Goal: Task Accomplishment & Management: Complete application form

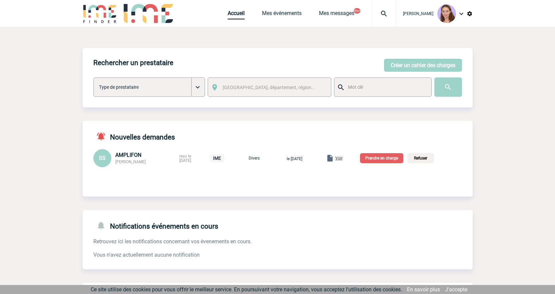
click at [388, 161] on p "Prendre en charge" at bounding box center [381, 158] width 43 height 10
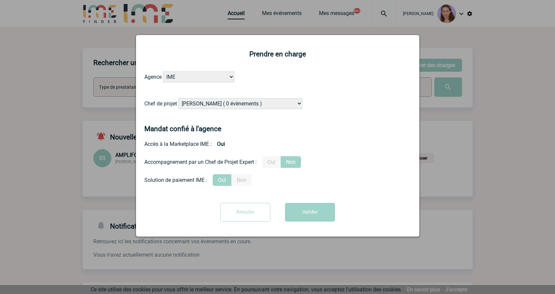
click at [253, 101] on select "Alizée VERLAGUET ( 0 évènements ) Anne GIRAUD ( 1196 évènements ) Anne-François…" at bounding box center [240, 103] width 124 height 11
select select "131233"
click at [179, 98] on select "Alizée VERLAGUET ( 0 évènements ) Anne GIRAUD ( 1196 évènements ) Anne-François…" at bounding box center [240, 103] width 124 height 11
click at [303, 215] on button "Valider" at bounding box center [310, 212] width 50 height 19
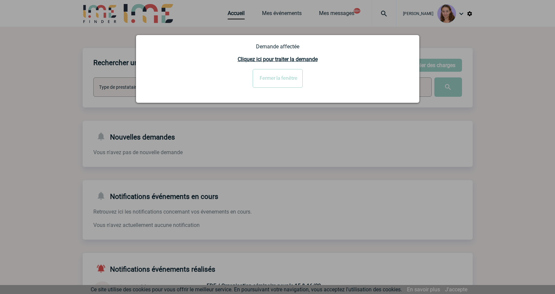
drag, startPoint x: 277, startPoint y: 74, endPoint x: 263, endPoint y: 59, distance: 20.1
click at [277, 74] on input "Fermer la fenêtre" at bounding box center [278, 78] width 50 height 19
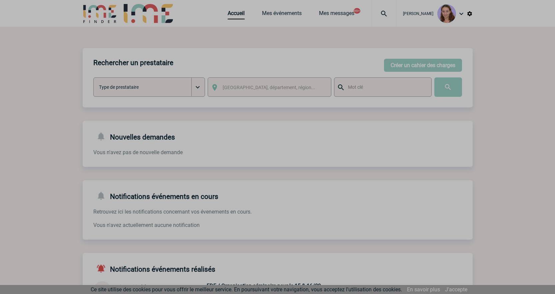
click at [234, 9] on div at bounding box center [277, 147] width 555 height 294
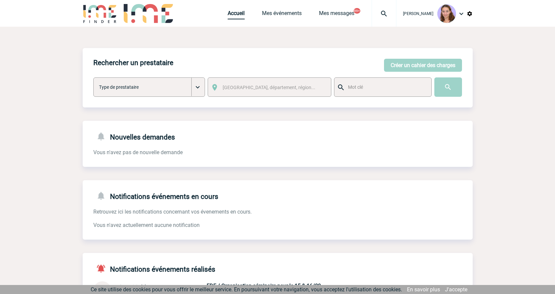
click at [234, 18] on link "Accueil" at bounding box center [236, 14] width 17 height 9
drag, startPoint x: 386, startPoint y: 24, endPoint x: 379, endPoint y: 26, distance: 7.2
click at [386, 24] on div at bounding box center [384, 13] width 25 height 27
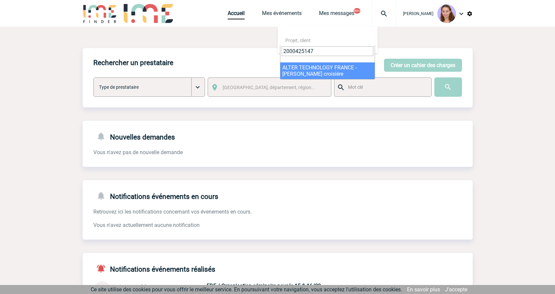
type input "2000425147"
select select "24648"
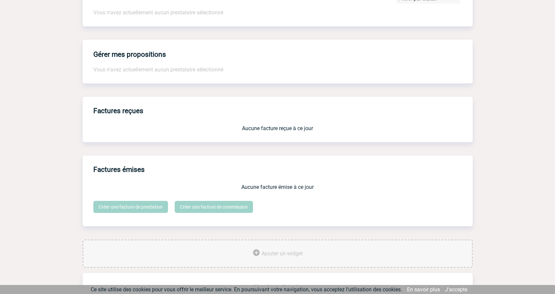
scroll to position [500, 0]
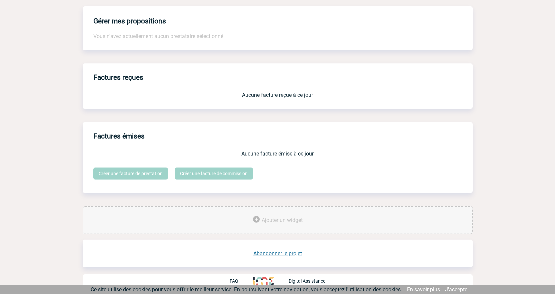
click at [291, 250] on link "Abandonner le projet" at bounding box center [278, 253] width 49 height 6
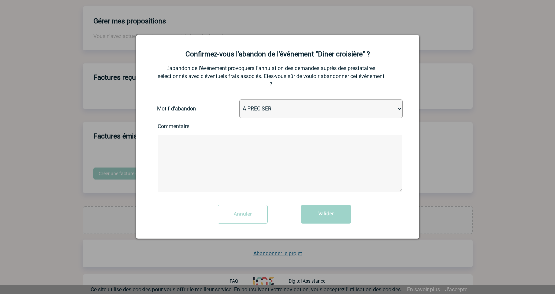
click at [265, 108] on select "A PRECISER Projet annulé Projet reporté Evénement organisé en interne A fait ap…" at bounding box center [321, 108] width 163 height 19
select select "ABANDON_PROJET_15"
click at [240, 100] on select "A PRECISER Projet annulé Projet reporté Evénement organisé en interne A fait ap…" at bounding box center [321, 108] width 163 height 19
click at [319, 216] on button "Valider" at bounding box center [326, 214] width 50 height 19
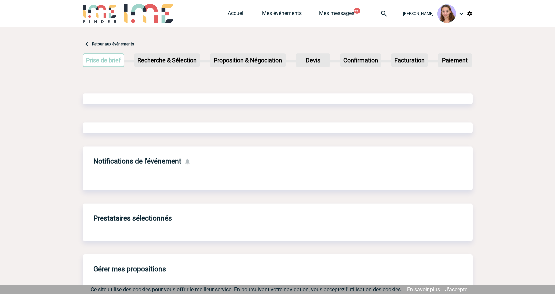
scroll to position [111, 0]
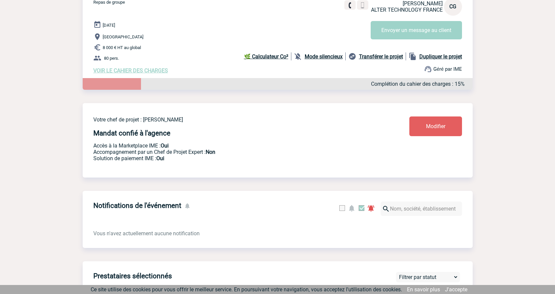
click at [282, 291] on span "Ce site utilise des cookies pour vous offrir le meilleur service. En poursuivan…" at bounding box center [247, 289] width 312 height 6
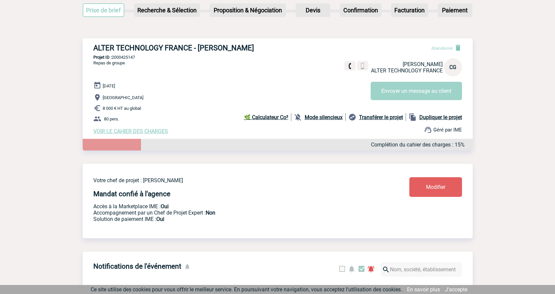
scroll to position [0, 0]
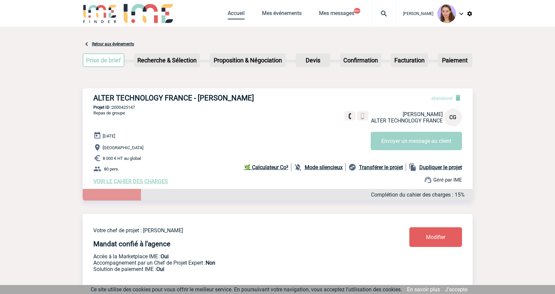
click at [233, 17] on link "Accueil" at bounding box center [236, 14] width 17 height 9
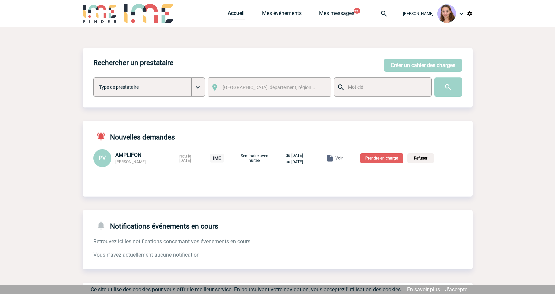
click at [400, 158] on p "Prendre en charge" at bounding box center [381, 158] width 43 height 10
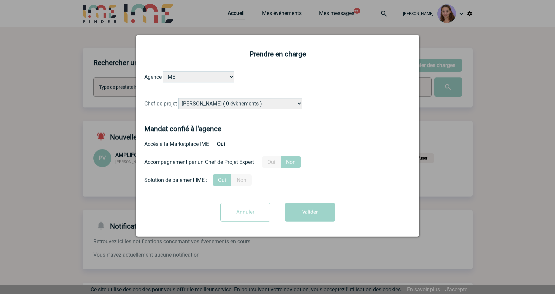
click at [219, 103] on select "[PERSON_NAME] ( 0 évènements ) [PERSON_NAME] ( 1196 évènements ) [PERSON_NAME] …" at bounding box center [240, 103] width 124 height 11
select select "131349"
click at [179, 98] on select "[PERSON_NAME] ( 0 évènements ) [PERSON_NAME] ( 1196 évènements ) [PERSON_NAME] …" at bounding box center [240, 103] width 124 height 11
click at [303, 213] on button "Valider" at bounding box center [310, 212] width 50 height 19
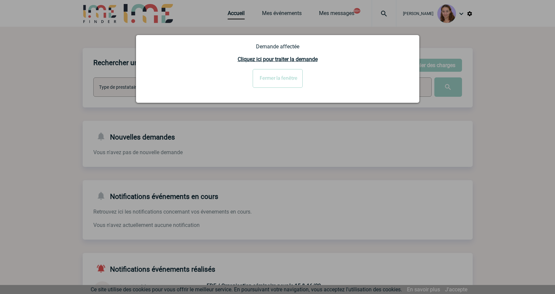
click at [236, 16] on div at bounding box center [277, 147] width 555 height 294
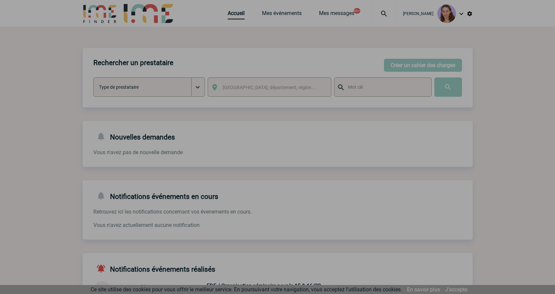
click at [232, 16] on div at bounding box center [277, 147] width 555 height 294
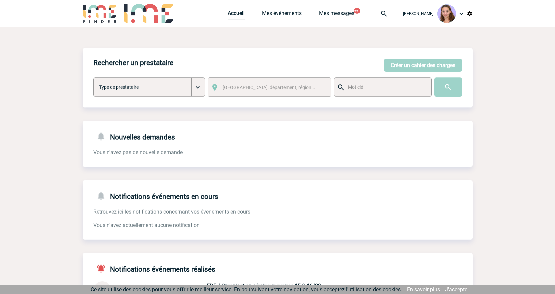
click at [241, 14] on link "Accueil" at bounding box center [236, 14] width 17 height 9
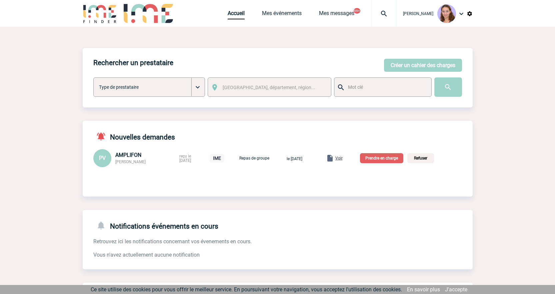
click at [391, 163] on p "Prendre en charge" at bounding box center [381, 158] width 43 height 10
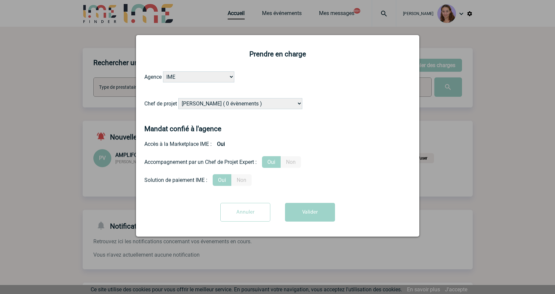
click at [195, 99] on select "[PERSON_NAME] ( 0 évènements ) [PERSON_NAME] ( 1196 évènements ) [PERSON_NAME] …" at bounding box center [240, 103] width 124 height 11
select select "131349"
click at [179, 98] on select "[PERSON_NAME] ( 0 évènements ) [PERSON_NAME] ( 1196 évènements ) [PERSON_NAME] …" at bounding box center [240, 103] width 124 height 11
click at [311, 207] on button "Valider" at bounding box center [310, 212] width 50 height 19
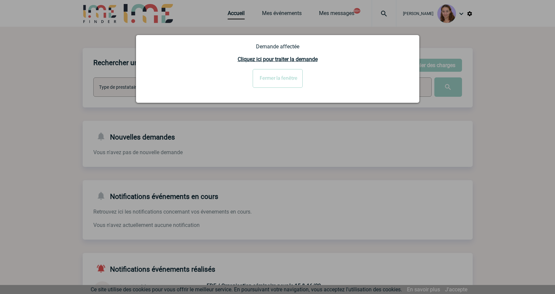
click at [276, 83] on input "Fermer la fenêtre" at bounding box center [278, 78] width 50 height 19
